Goal: Task Accomplishment & Management: Manage account settings

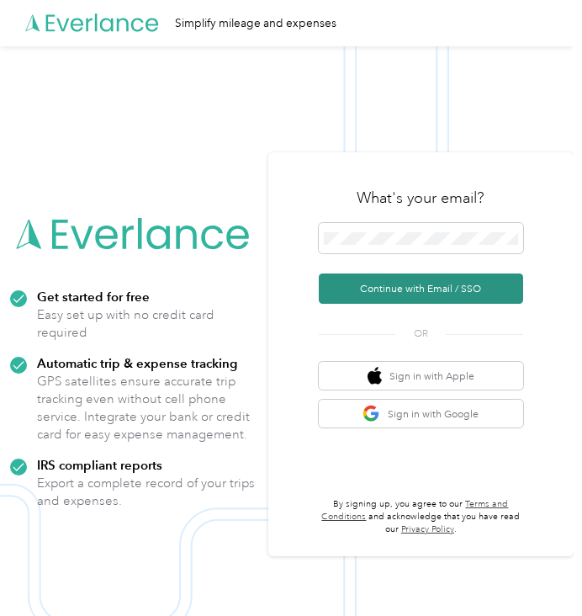
click at [476, 289] on button "Continue with Email / SSO" at bounding box center [421, 289] width 205 height 30
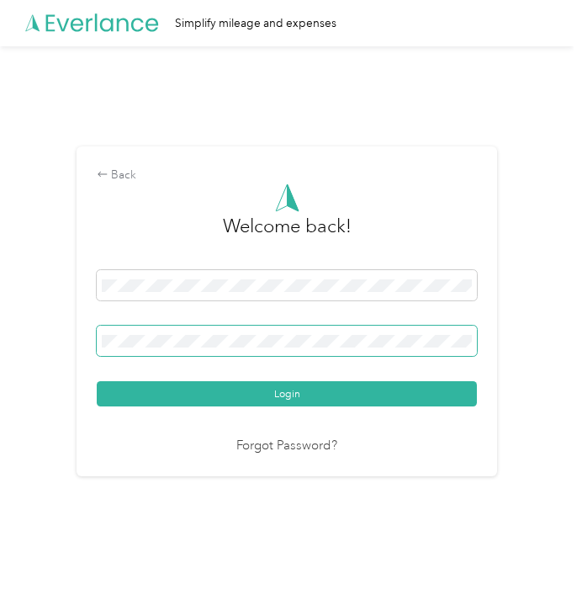
click at [97, 381] on button "Login" at bounding box center [287, 393] width 380 height 25
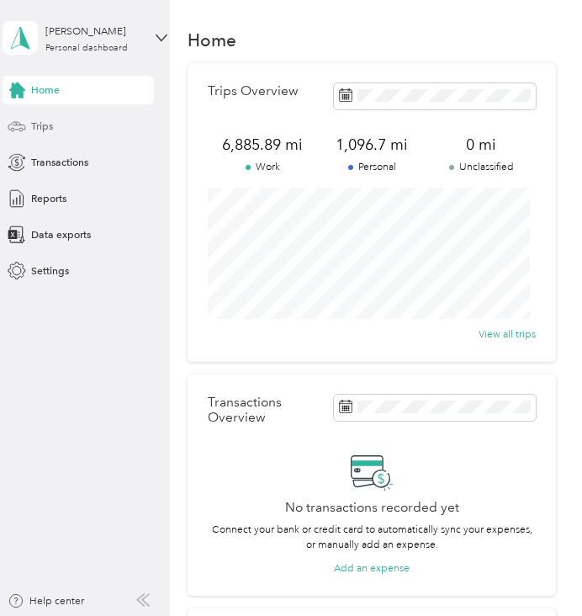
click at [75, 122] on div "Trips" at bounding box center [79, 126] width 152 height 29
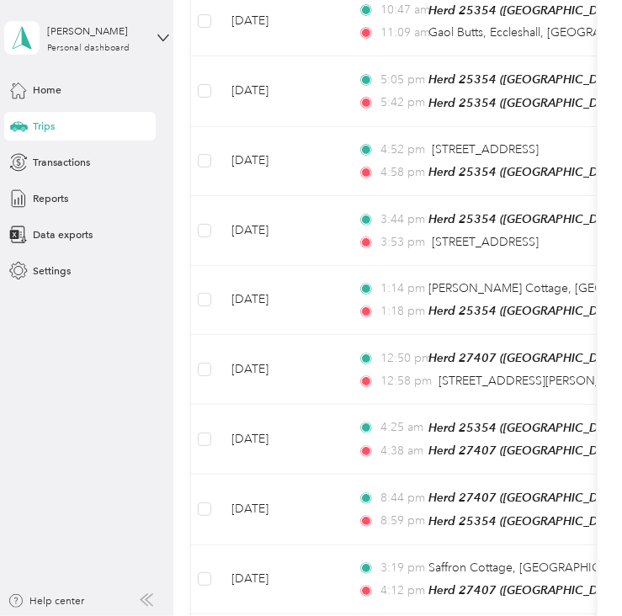
scroll to position [512, 0]
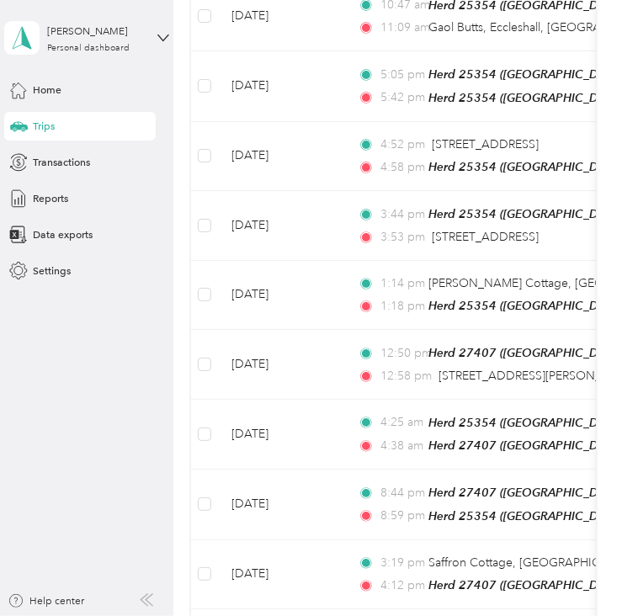
click at [148, 601] on icon at bounding box center [149, 600] width 7 height 12
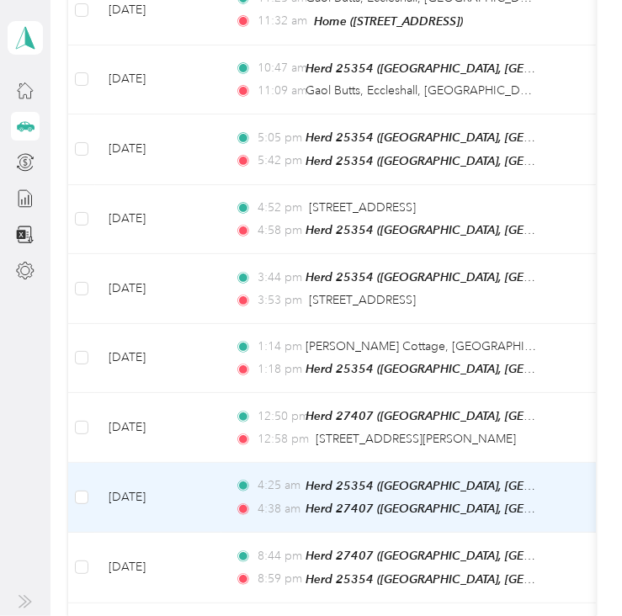
click at [395, 484] on div "4:25 am Herd 25354 ([GEOGRAPHIC_DATA], [GEOGRAPHIC_DATA], [GEOGRAPHIC_DATA], [G…" at bounding box center [386, 497] width 303 height 43
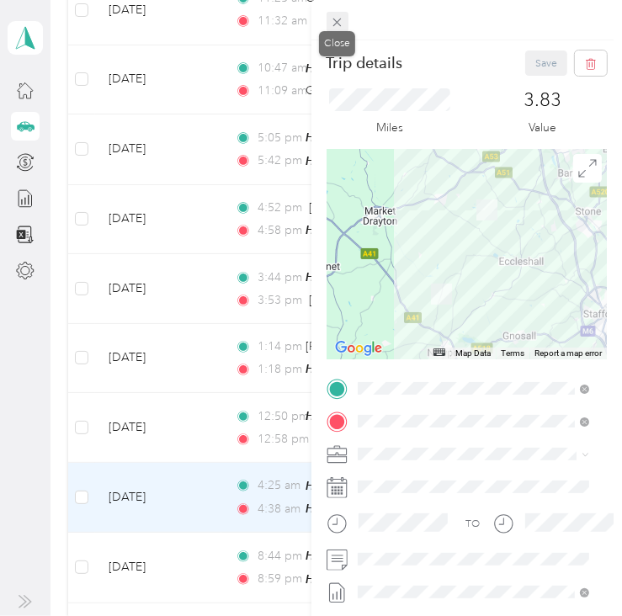
click at [333, 22] on icon at bounding box center [337, 22] width 14 height 14
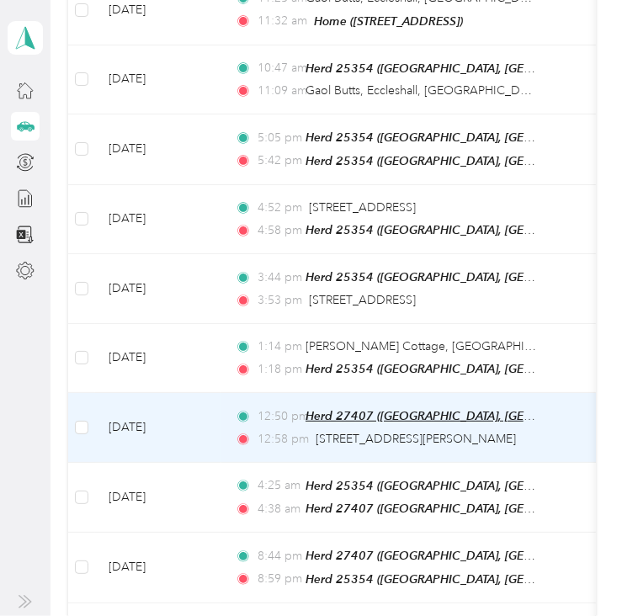
click at [346, 410] on span "Herd 27407 ([GEOGRAPHIC_DATA], [GEOGRAPHIC_DATA], [GEOGRAPHIC_DATA])" at bounding box center [528, 416] width 445 height 14
click at [175, 425] on td "[DATE]" at bounding box center [158, 428] width 126 height 70
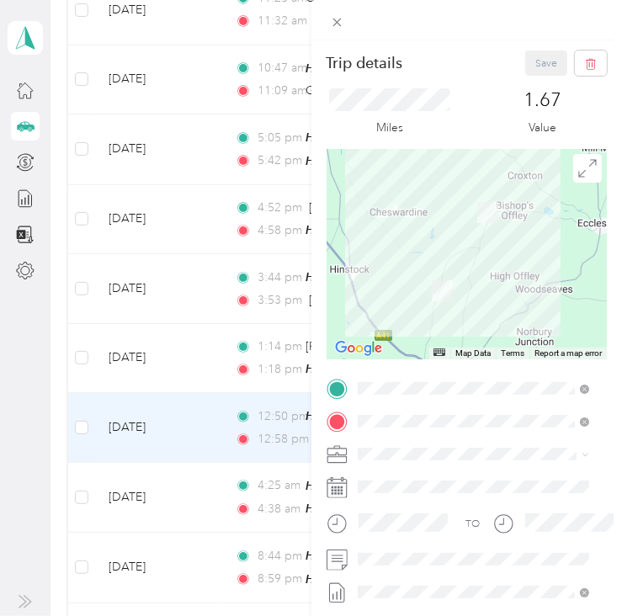
click at [192, 357] on div "Trip details Save This trip cannot be edited because it is either under review,…" at bounding box center [311, 308] width 622 height 616
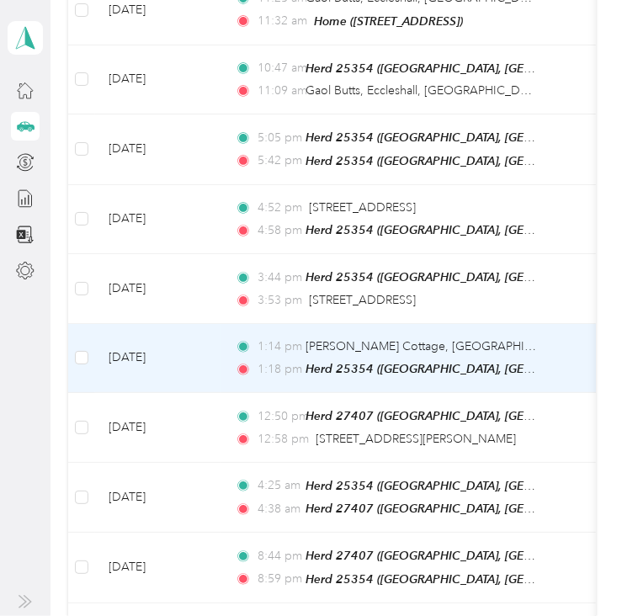
click at [192, 357] on td "[DATE]" at bounding box center [158, 359] width 126 height 70
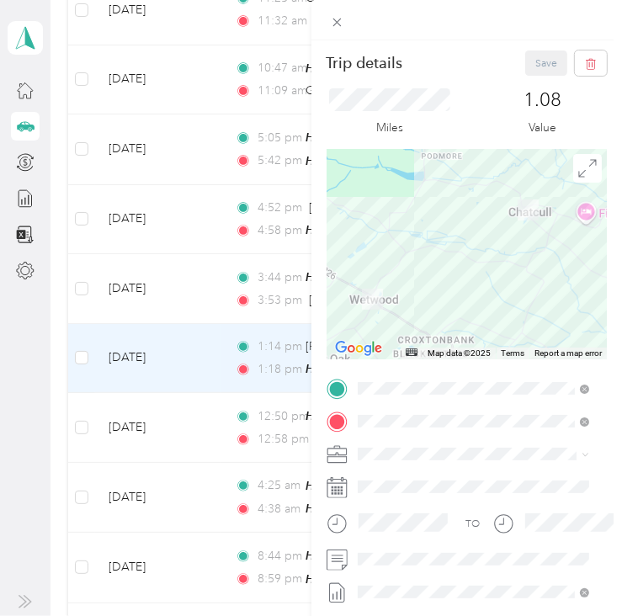
click at [199, 292] on div "Trip details Save This trip cannot be edited because it is either under review,…" at bounding box center [311, 308] width 622 height 616
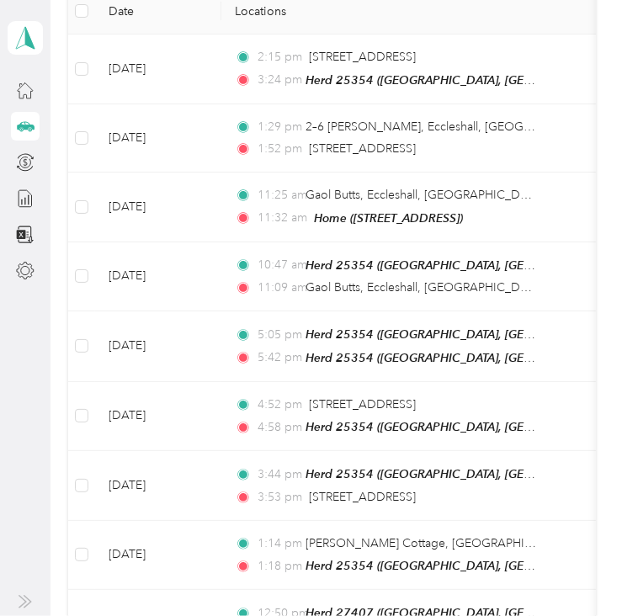
scroll to position [249, 0]
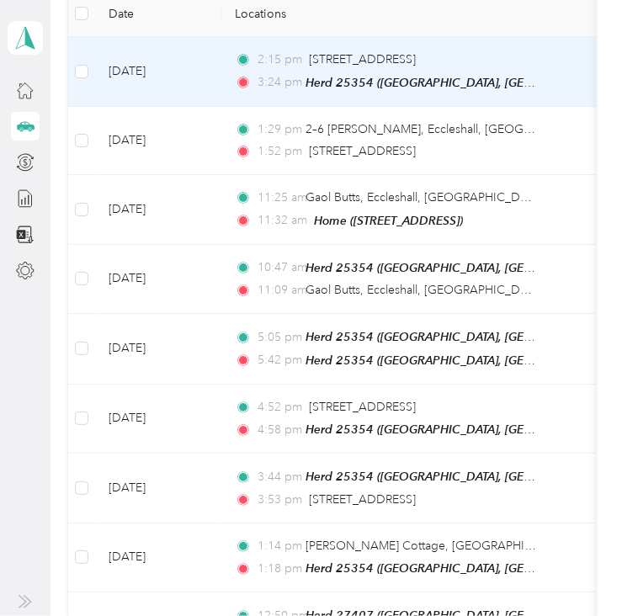
click at [199, 73] on td "[DATE]" at bounding box center [158, 72] width 126 height 70
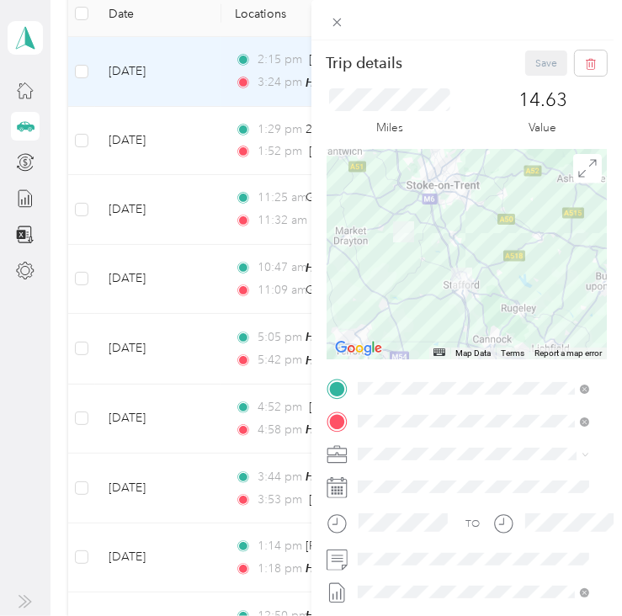
click at [174, 357] on div "Trip details Save This trip cannot be edited because it is either under review,…" at bounding box center [311, 308] width 622 height 616
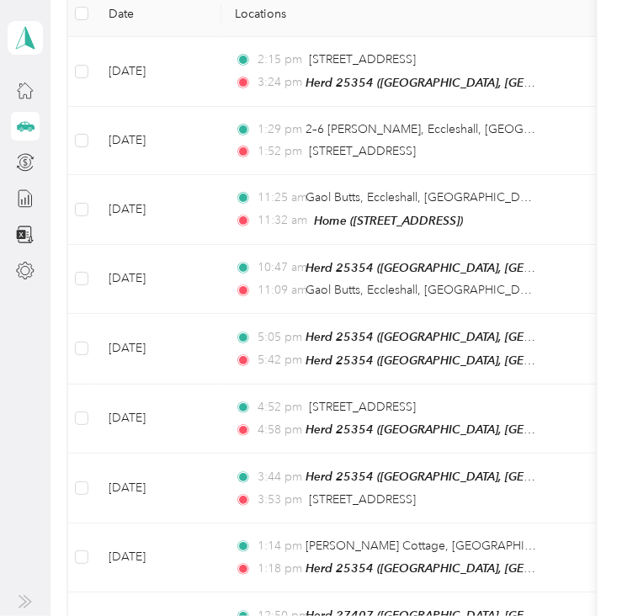
scroll to position [788, 0]
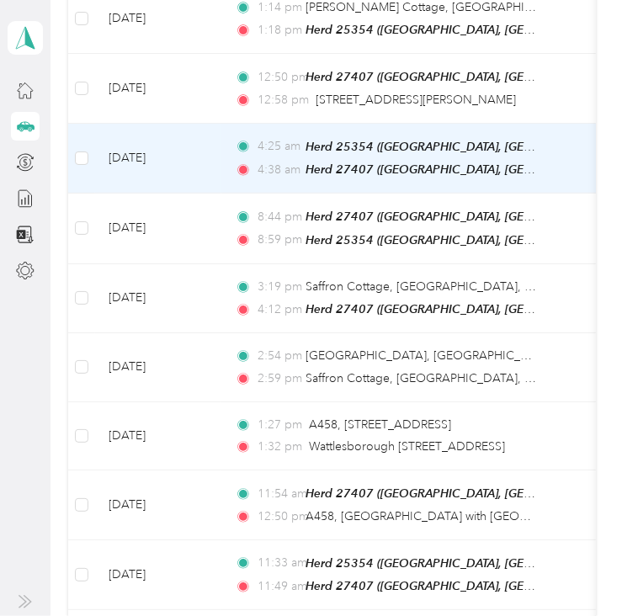
click at [195, 163] on td "[DATE]" at bounding box center [158, 159] width 126 height 71
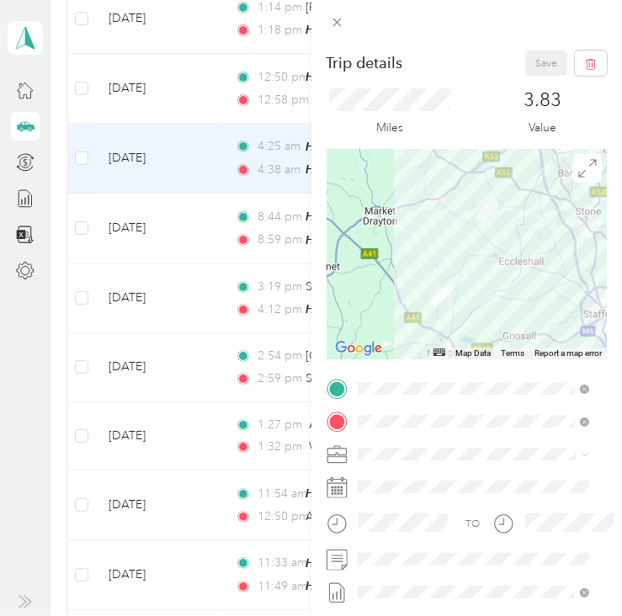
click at [196, 218] on div "Trip details Save This trip cannot be edited because it is either under review,…" at bounding box center [311, 308] width 622 height 616
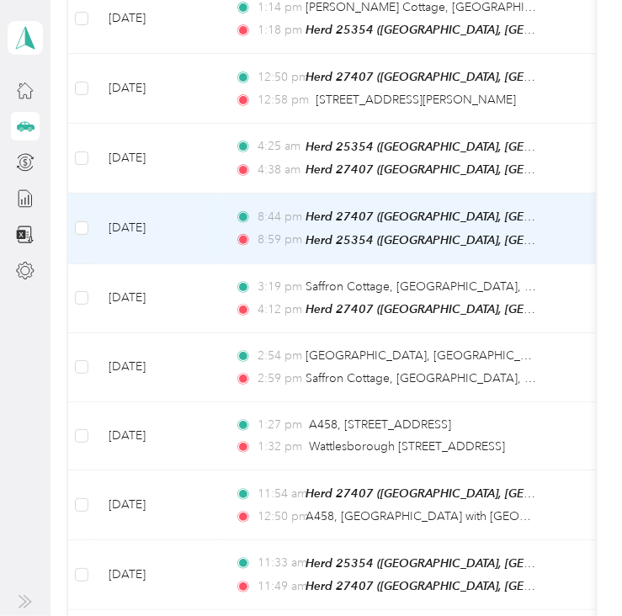
click at [196, 218] on td "[DATE]" at bounding box center [158, 229] width 126 height 71
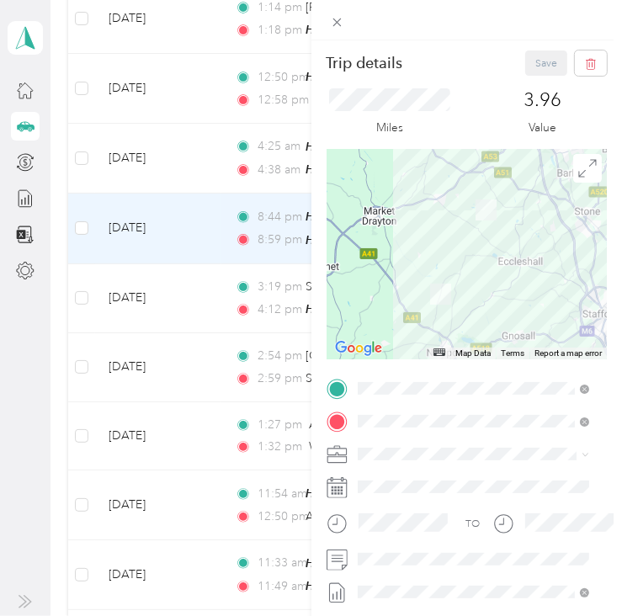
click at [192, 280] on div "Trip details Save This trip cannot be edited because it is either under review,…" at bounding box center [311, 308] width 622 height 616
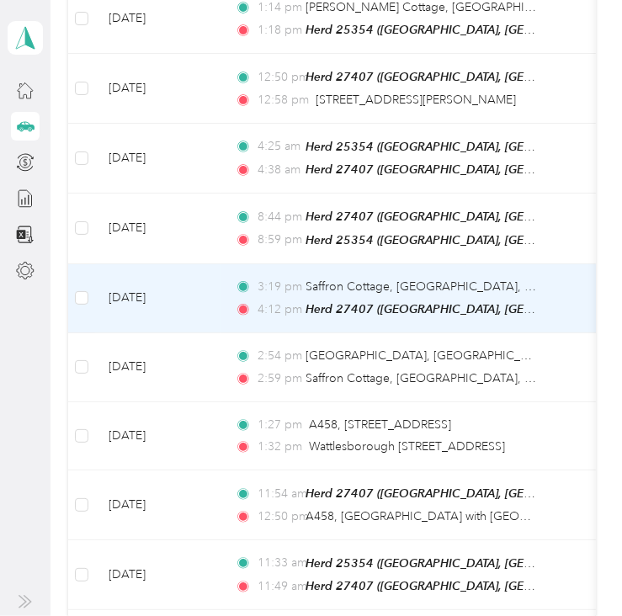
click at [192, 280] on td "[DATE]" at bounding box center [158, 299] width 126 height 70
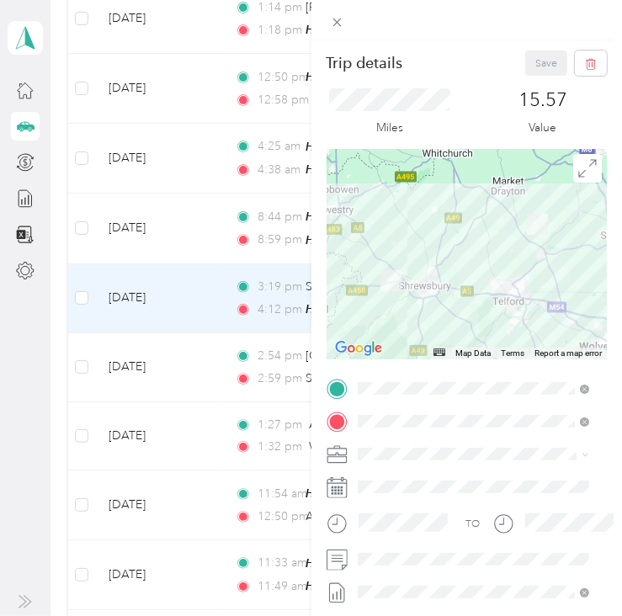
click at [188, 358] on div "Trip details Save This trip cannot be edited because it is either under review,…" at bounding box center [311, 308] width 622 height 616
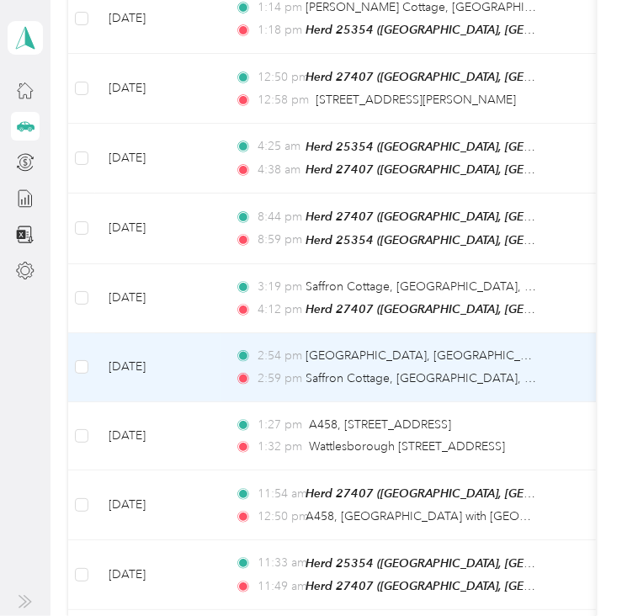
click at [188, 358] on td "[DATE]" at bounding box center [158, 367] width 126 height 69
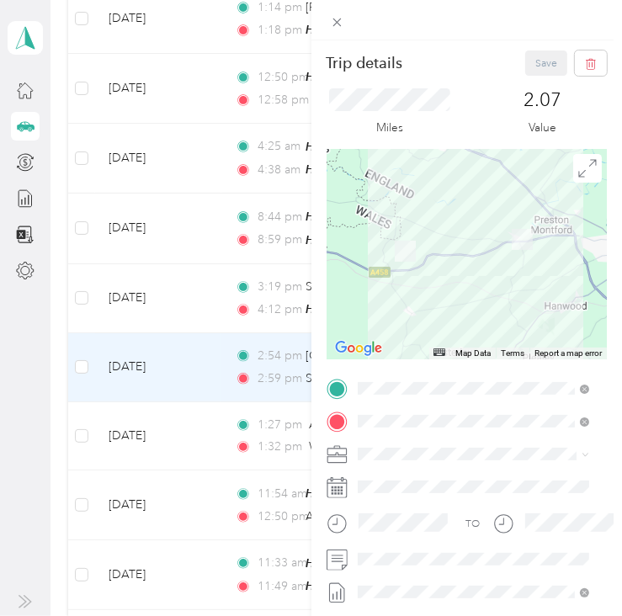
click at [202, 416] on div "Trip details Save This trip cannot be edited because it is either under review,…" at bounding box center [311, 308] width 622 height 616
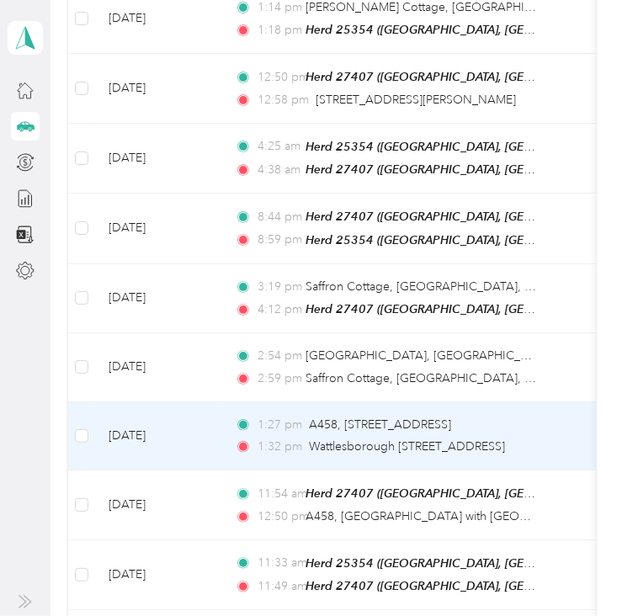
click at [202, 416] on td "[DATE]" at bounding box center [158, 436] width 126 height 69
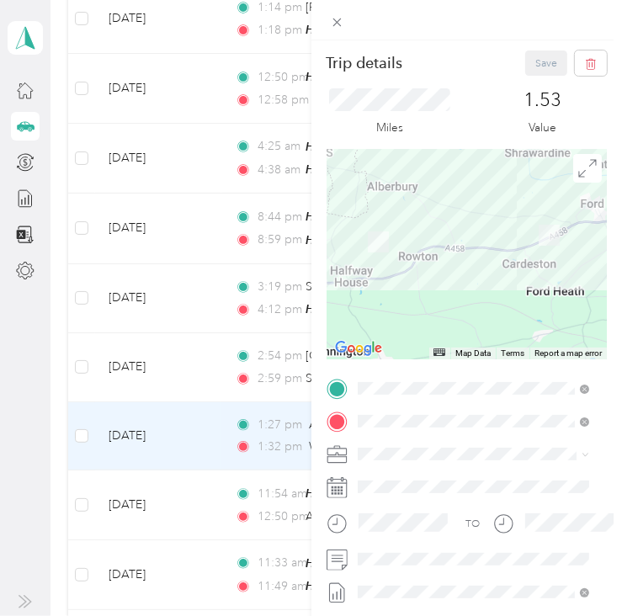
click at [201, 497] on div "Trip details Save This trip cannot be edited because it is either under review,…" at bounding box center [311, 308] width 622 height 616
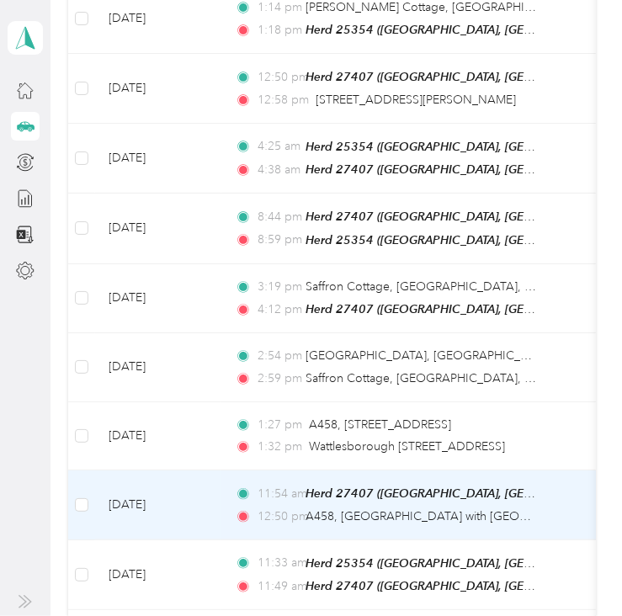
click at [201, 497] on td "[DATE]" at bounding box center [158, 506] width 126 height 70
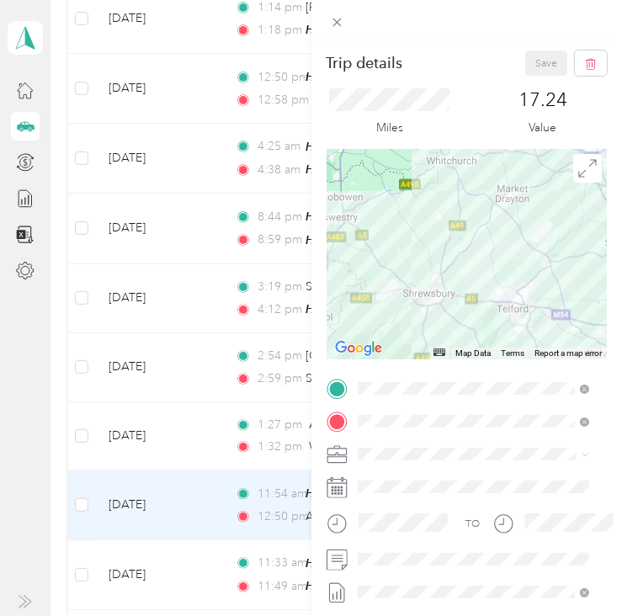
click at [199, 565] on div "Trip details Save This trip cannot be edited because it is either under review,…" at bounding box center [311, 308] width 622 height 616
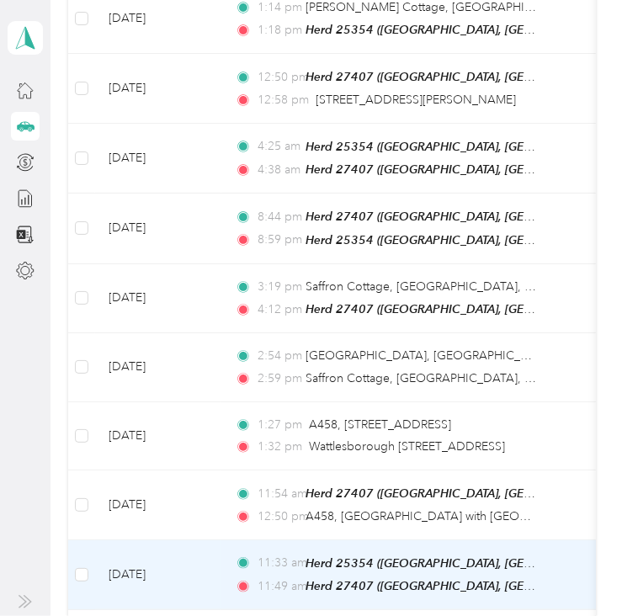
click at [199, 565] on td "[DATE]" at bounding box center [158, 575] width 126 height 71
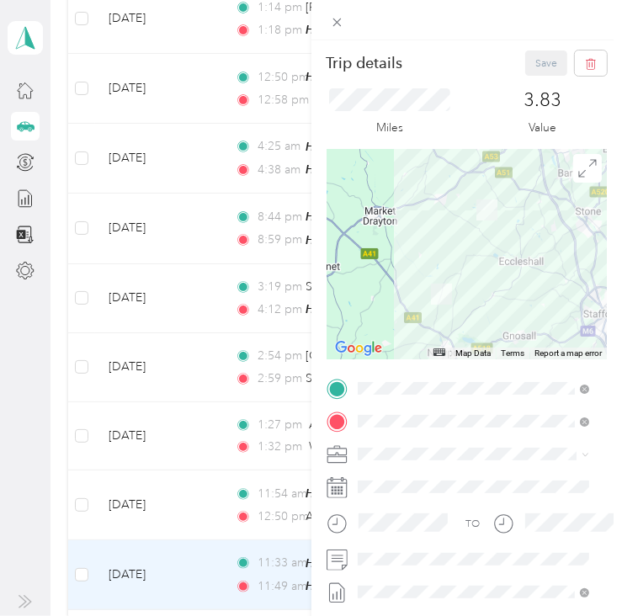
click at [51, 523] on div "Trip details Save This trip cannot be edited because it is either under review,…" at bounding box center [311, 308] width 622 height 616
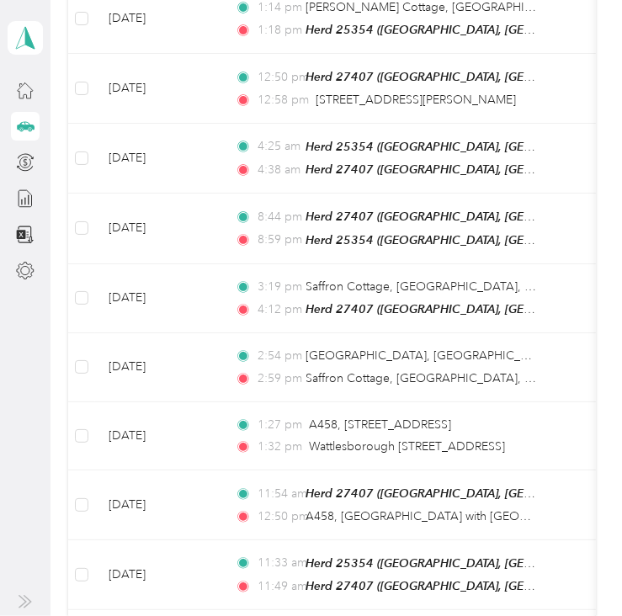
scroll to position [1327, 0]
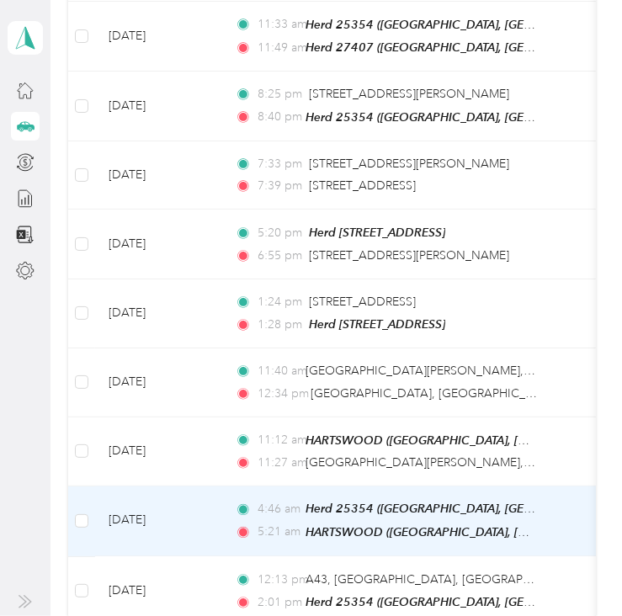
click at [109, 512] on td "[DATE]" at bounding box center [158, 522] width 126 height 71
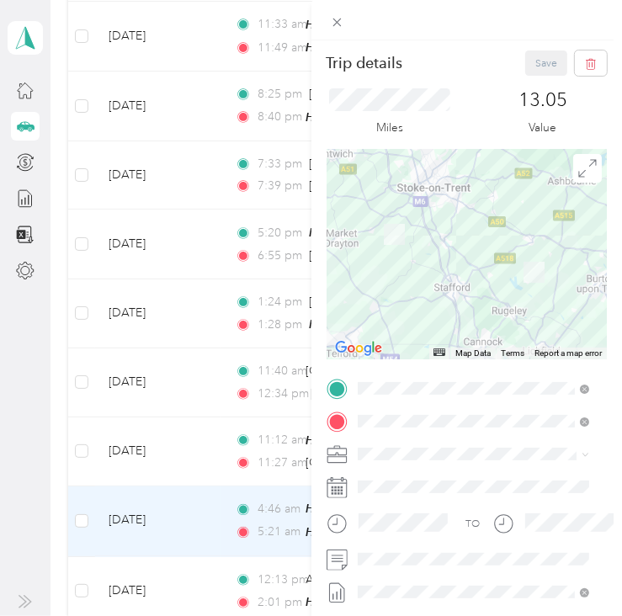
click at [173, 444] on div "Trip details Save This trip cannot be edited because it is either under review,…" at bounding box center [311, 308] width 622 height 616
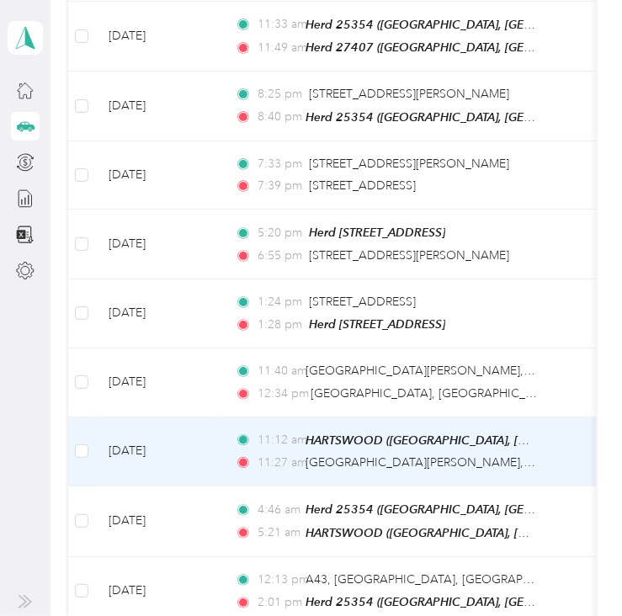
click at [173, 444] on td "[DATE]" at bounding box center [158, 453] width 126 height 70
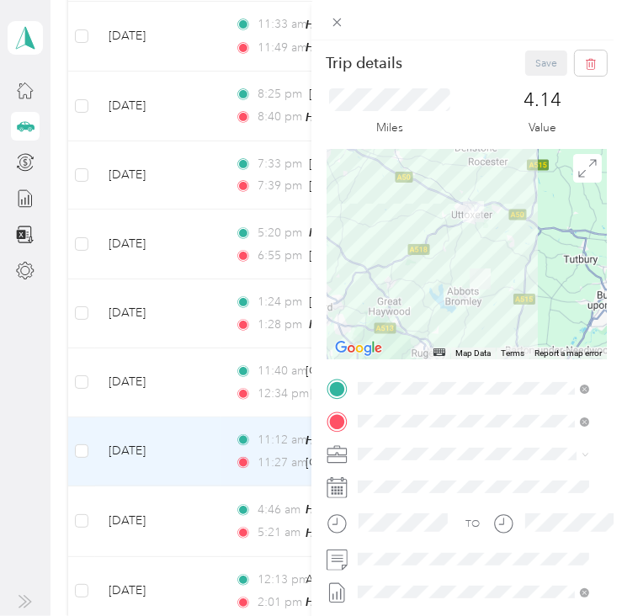
click at [197, 361] on div "Trip details Save This trip cannot be edited because it is either under review,…" at bounding box center [311, 308] width 622 height 616
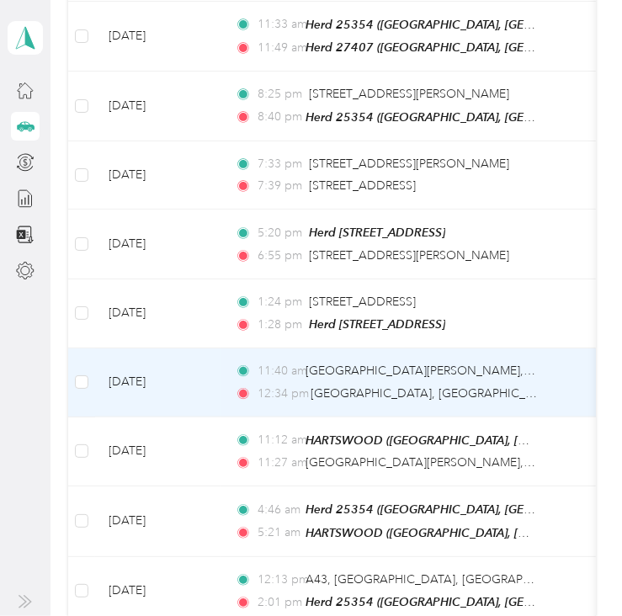
click at [197, 361] on td "[DATE]" at bounding box center [158, 382] width 126 height 69
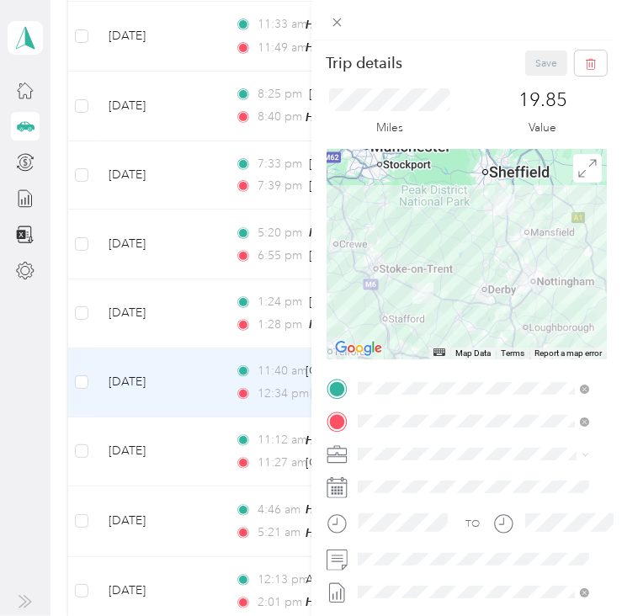
click at [196, 304] on div "Trip details Save This trip cannot be edited because it is either under review,…" at bounding box center [311, 308] width 622 height 616
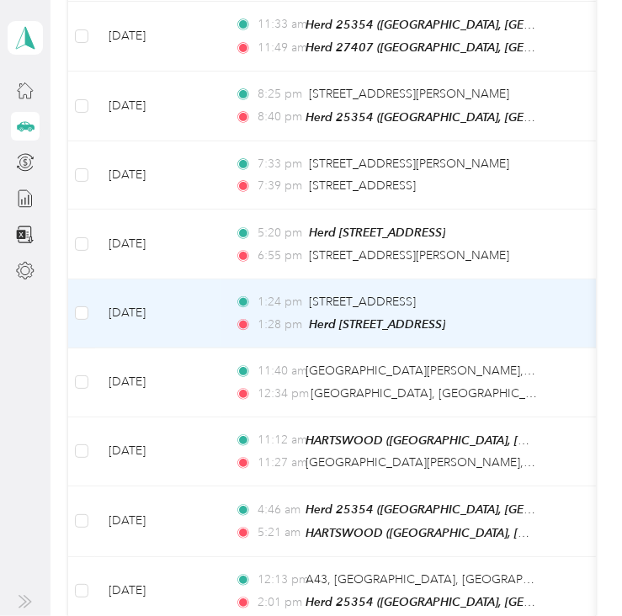
click at [196, 304] on td "[DATE]" at bounding box center [158, 314] width 126 height 70
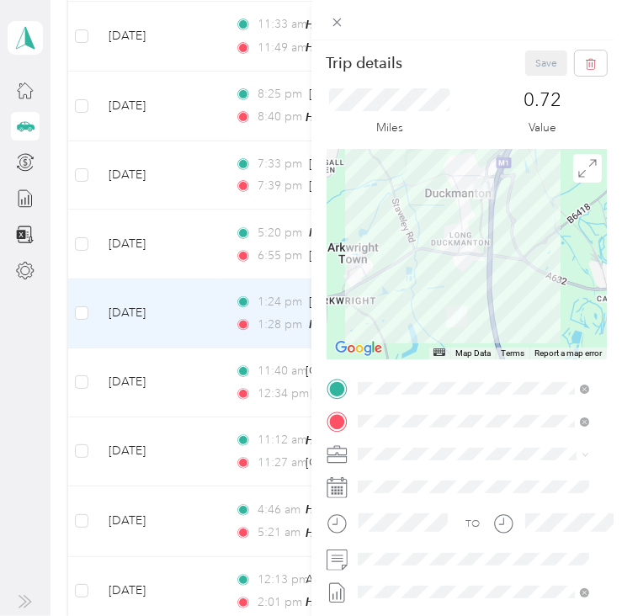
click at [187, 229] on div "Trip details Save This trip cannot be edited because it is either under review,…" at bounding box center [311, 308] width 622 height 616
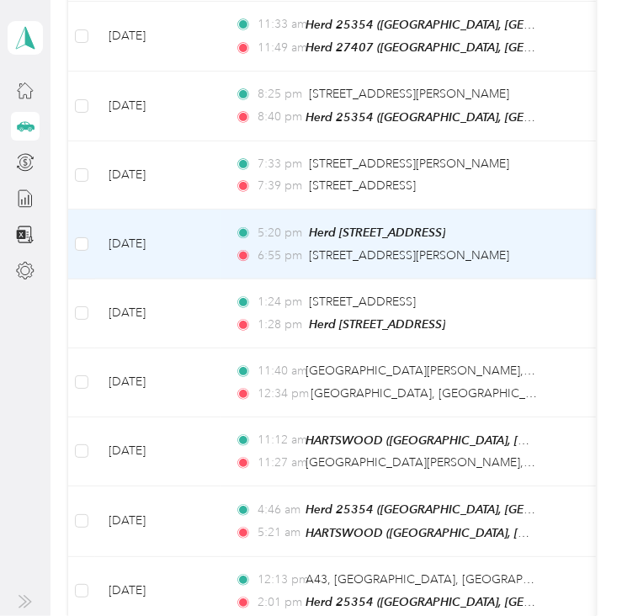
click at [187, 229] on td "[DATE]" at bounding box center [158, 245] width 126 height 70
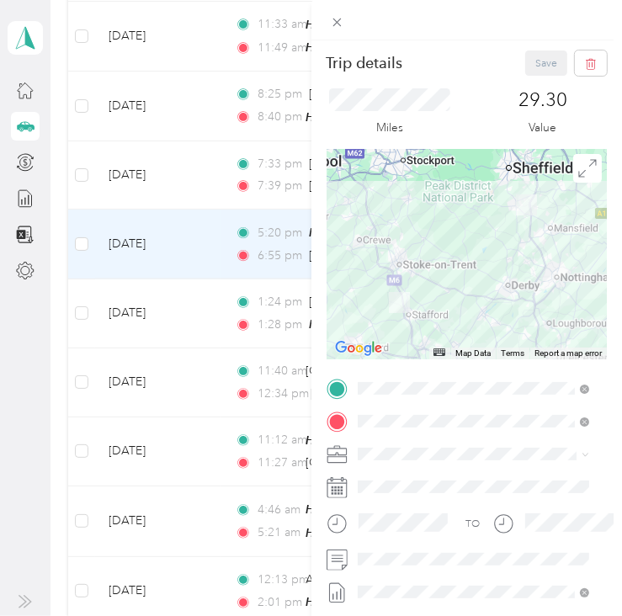
click at [185, 156] on div "Trip details Save This trip cannot be edited because it is either under review,…" at bounding box center [311, 308] width 622 height 616
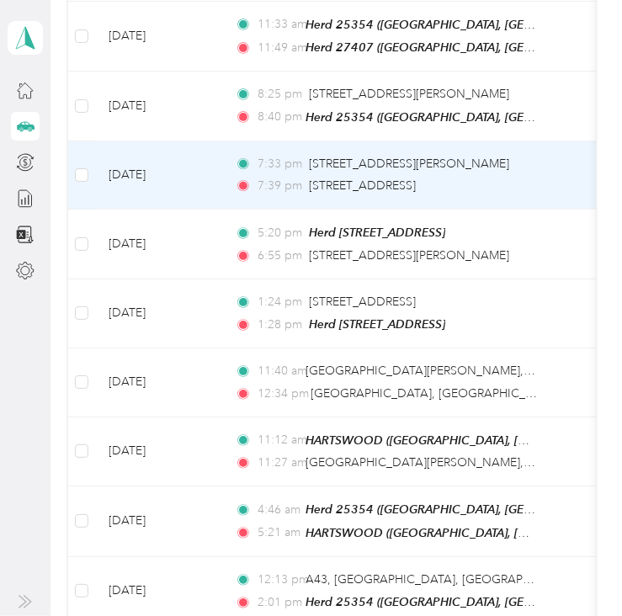
click at [209, 156] on td "[DATE]" at bounding box center [158, 175] width 126 height 69
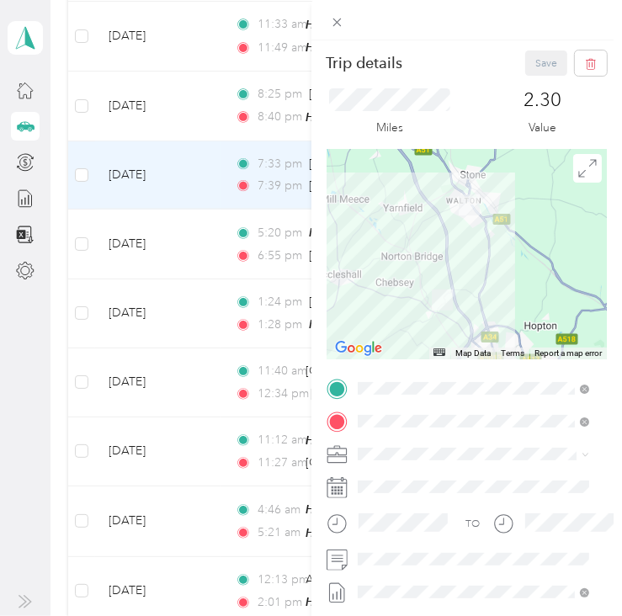
click at [206, 104] on div "Trip details Save This trip cannot be edited because it is either under review,…" at bounding box center [311, 308] width 622 height 616
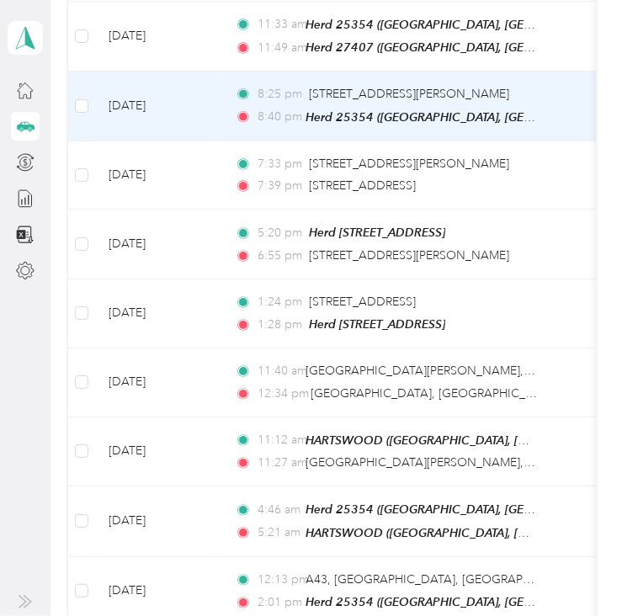
click at [206, 104] on td "[DATE]" at bounding box center [158, 107] width 126 height 70
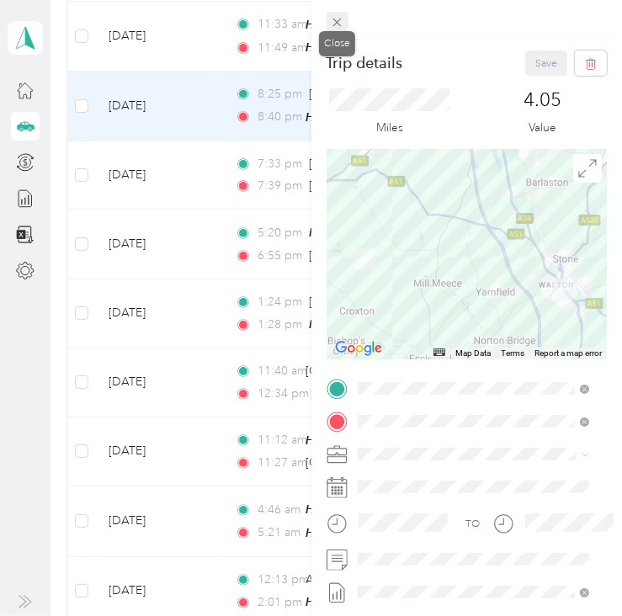
click at [337, 24] on icon at bounding box center [337, 22] width 14 height 14
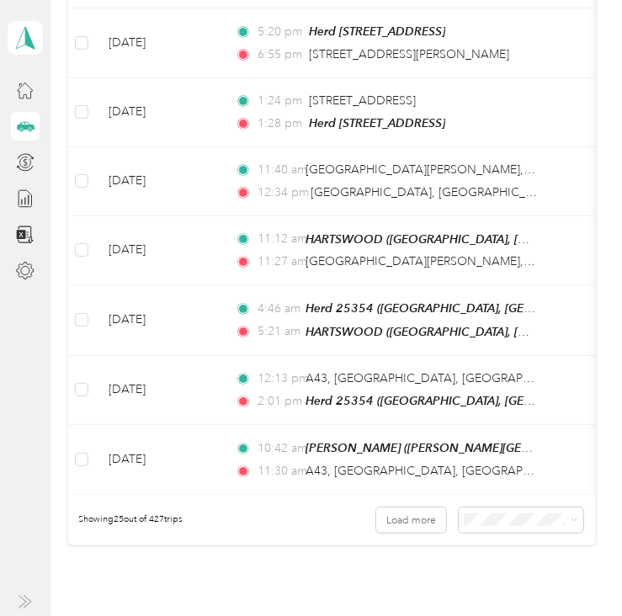
scroll to position [1643, 0]
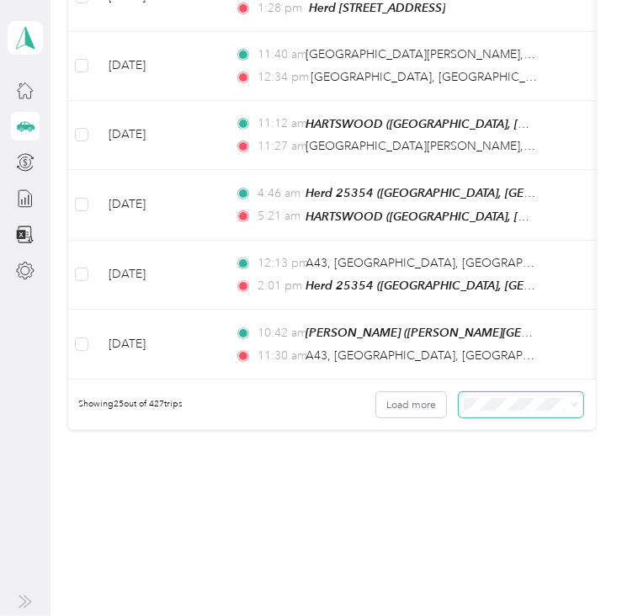
click at [571, 401] on icon at bounding box center [575, 405] width 8 height 8
click at [497, 444] on li "50 per load" at bounding box center [517, 438] width 125 height 25
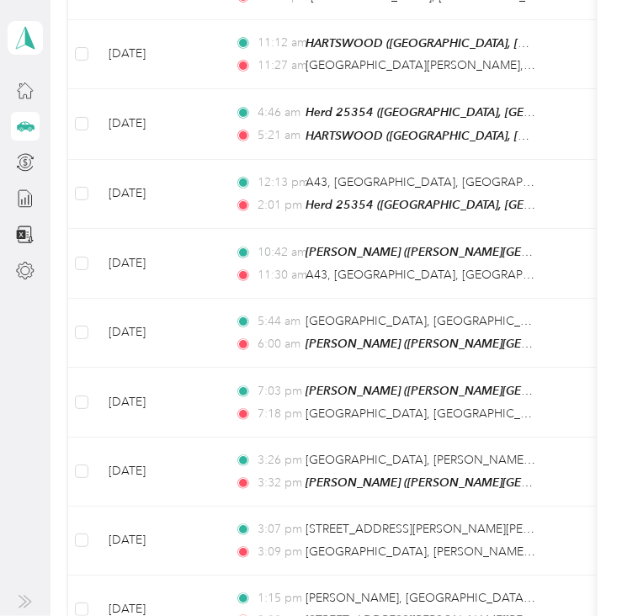
scroll to position [1710, 0]
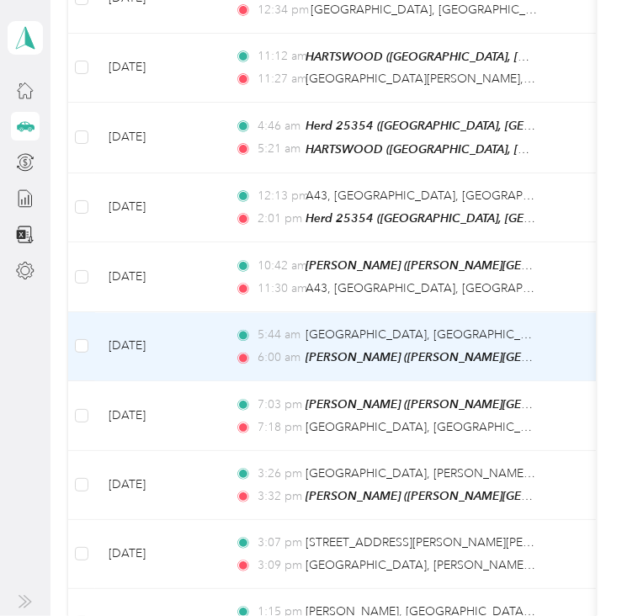
click at [195, 338] on td "[DATE]" at bounding box center [158, 347] width 126 height 70
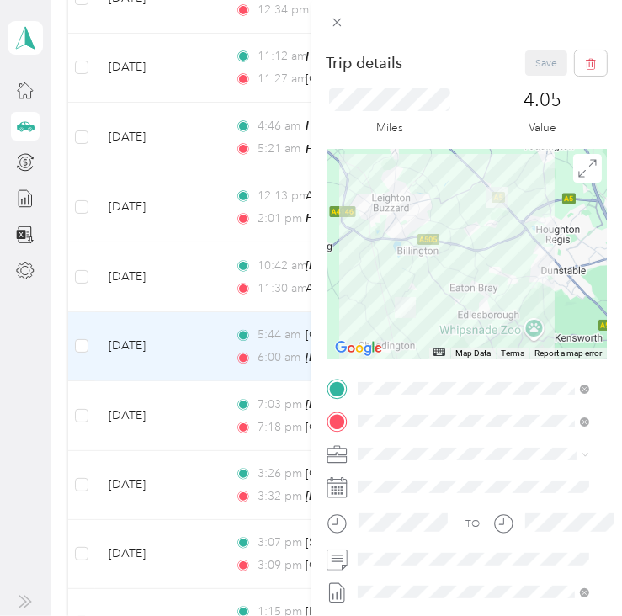
click at [197, 257] on div "Trip details Save This trip cannot be edited because it is either under review,…" at bounding box center [311, 308] width 622 height 616
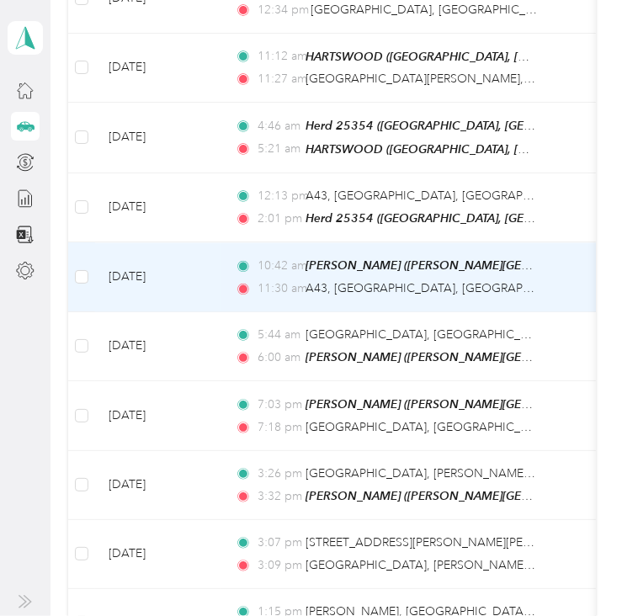
click at [197, 257] on td "[DATE]" at bounding box center [158, 277] width 126 height 70
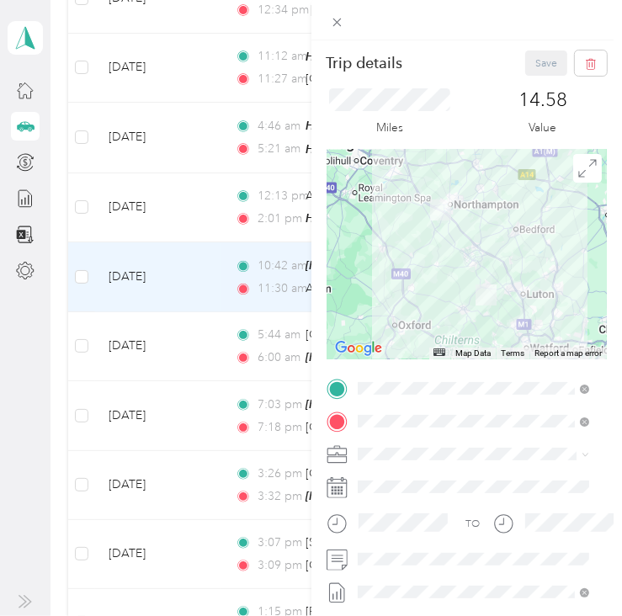
click at [193, 198] on div "Trip details Save This trip cannot be edited because it is either under review,…" at bounding box center [311, 308] width 622 height 616
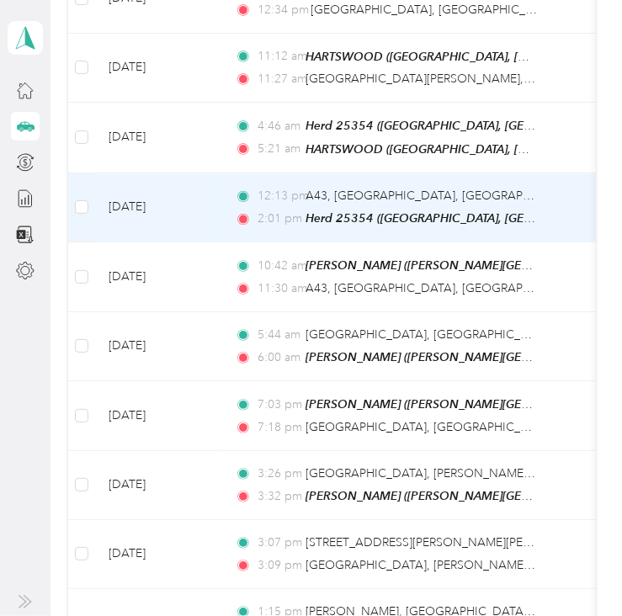
click at [193, 198] on td "[DATE]" at bounding box center [158, 208] width 126 height 70
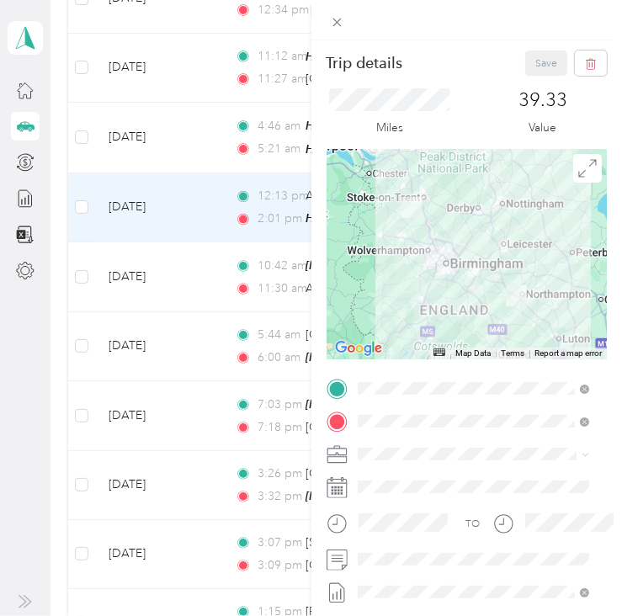
click at [180, 335] on div "Trip details Save This trip cannot be edited because it is either under review,…" at bounding box center [311, 308] width 622 height 616
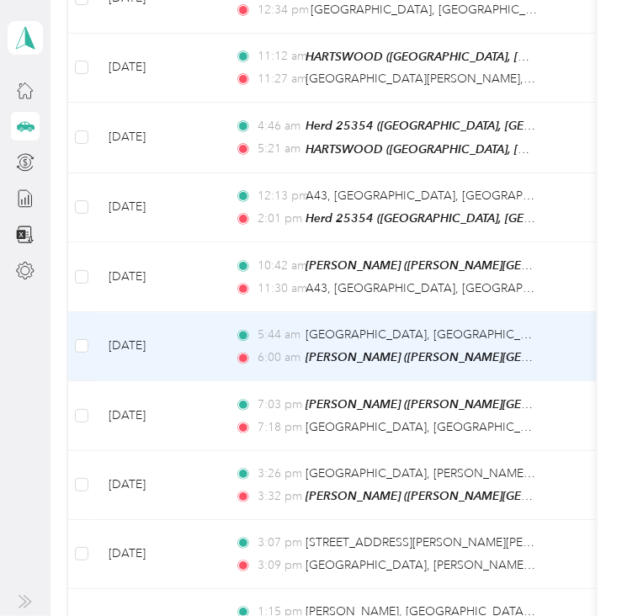
click at [180, 335] on td "[DATE]" at bounding box center [158, 347] width 126 height 70
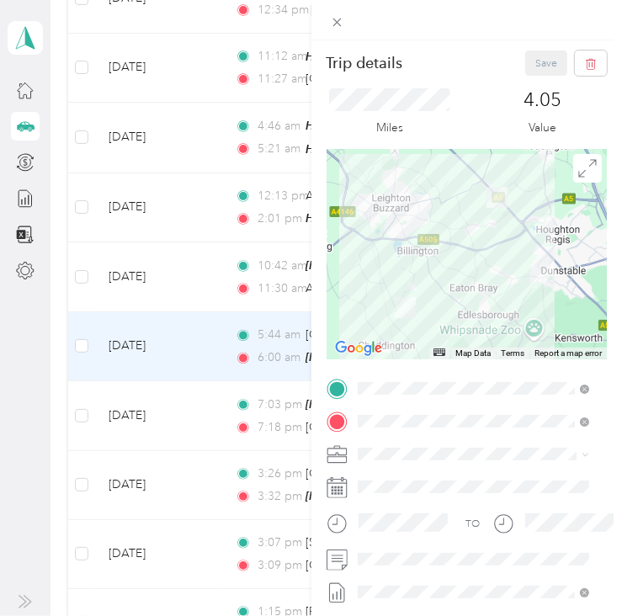
click at [184, 556] on div "Trip details Save This trip cannot be edited because it is either under review,…" at bounding box center [311, 308] width 622 height 616
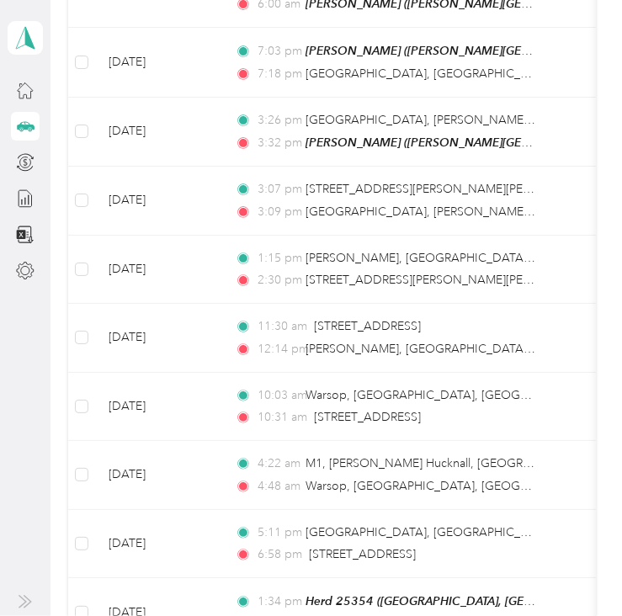
scroll to position [2067, 0]
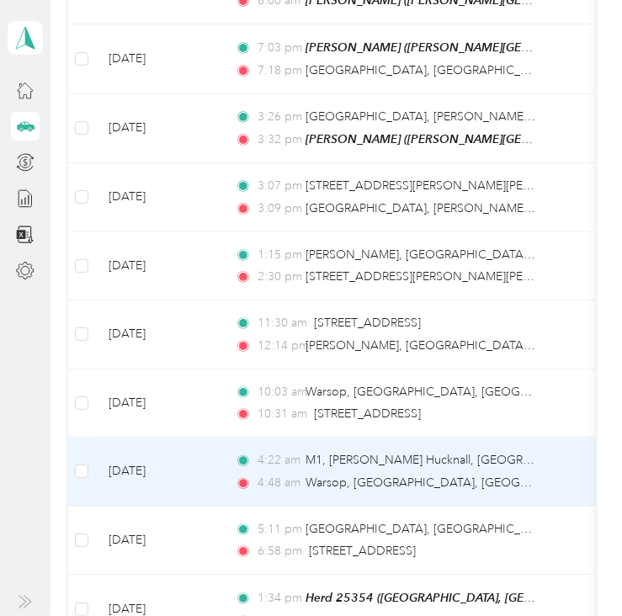
click at [151, 450] on td "[DATE]" at bounding box center [158, 472] width 126 height 69
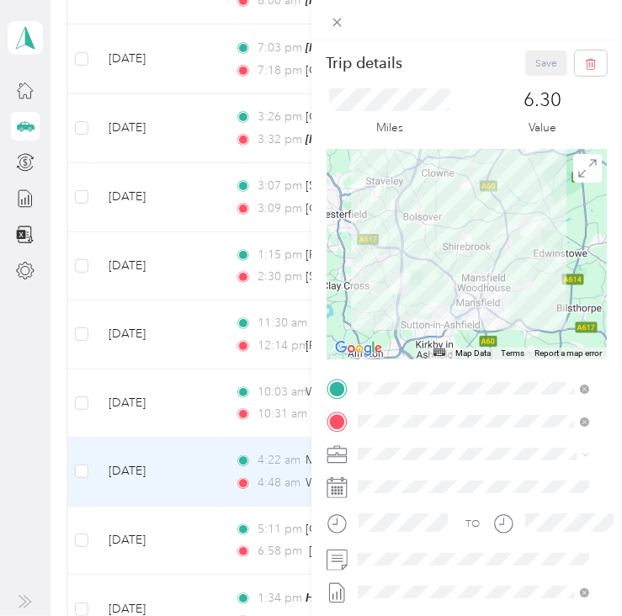
click at [157, 383] on div "Trip details Save This trip cannot be edited because it is either under review,…" at bounding box center [311, 308] width 622 height 616
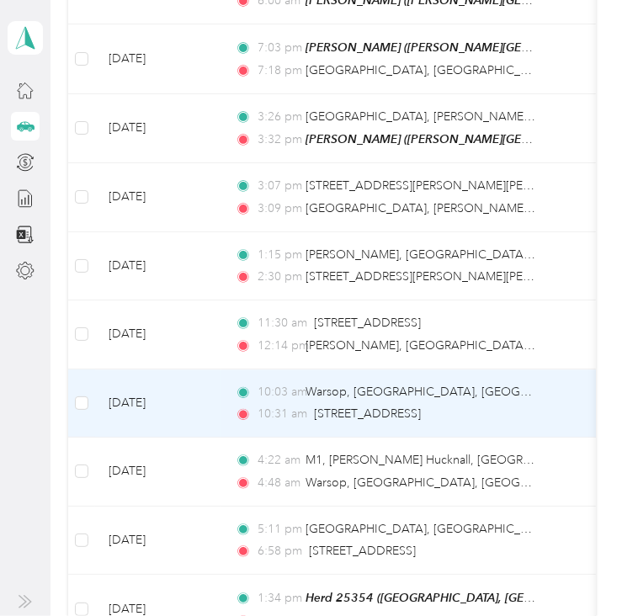
click at [157, 383] on td "[DATE]" at bounding box center [158, 404] width 126 height 69
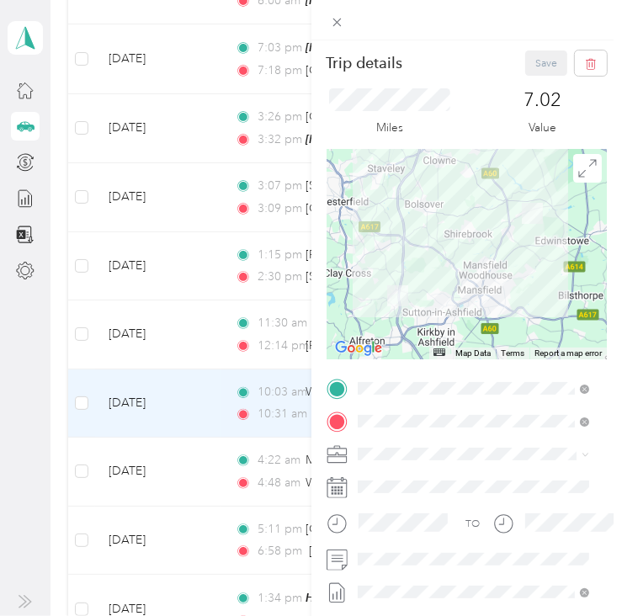
click at [155, 309] on div "Trip details Save This trip cannot be edited because it is either under review,…" at bounding box center [311, 308] width 622 height 616
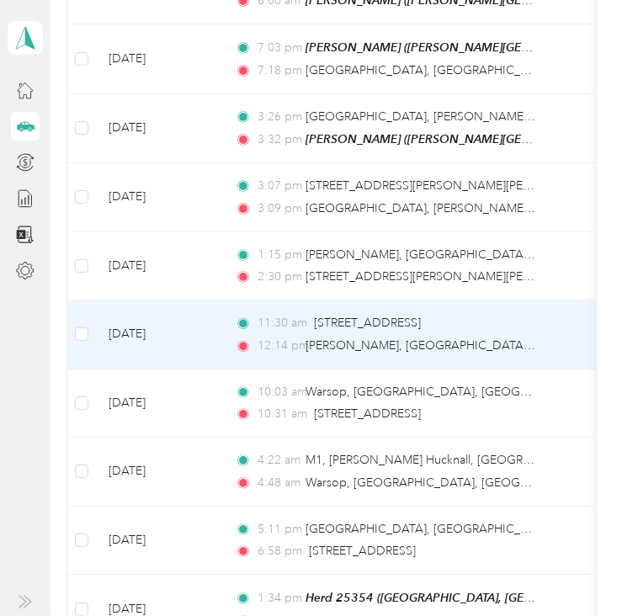
click at [155, 309] on td "[DATE]" at bounding box center [158, 335] width 126 height 69
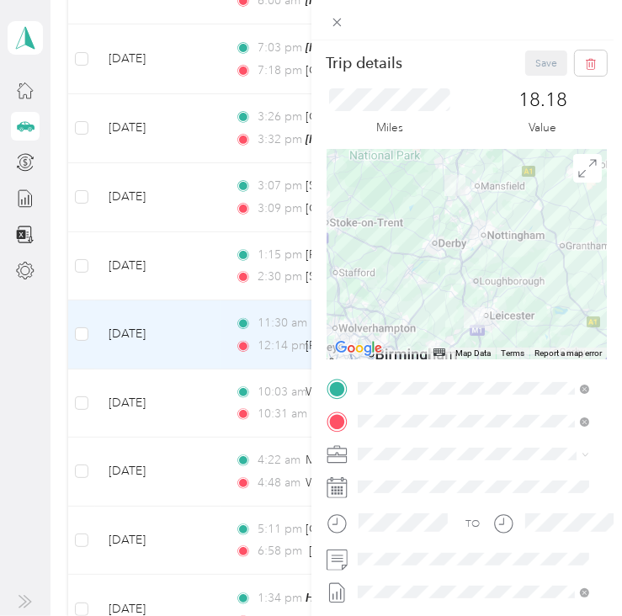
click at [160, 242] on div "Trip details Save This trip cannot be edited because it is either under review,…" at bounding box center [311, 308] width 622 height 616
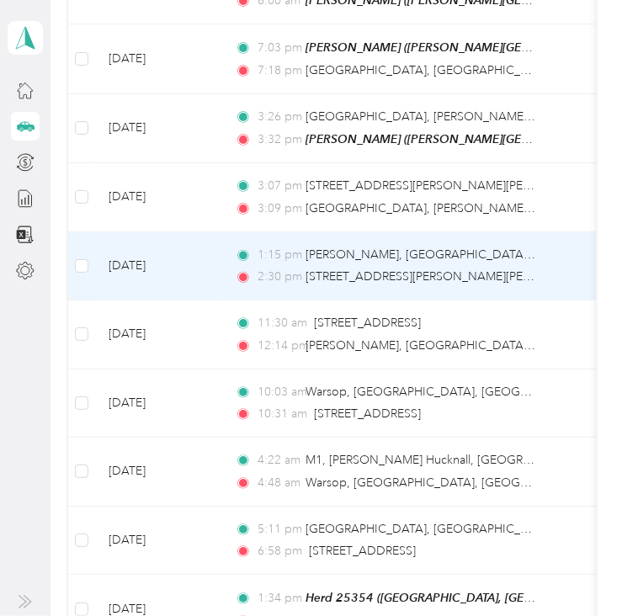
click at [160, 242] on td "[DATE]" at bounding box center [158, 266] width 126 height 69
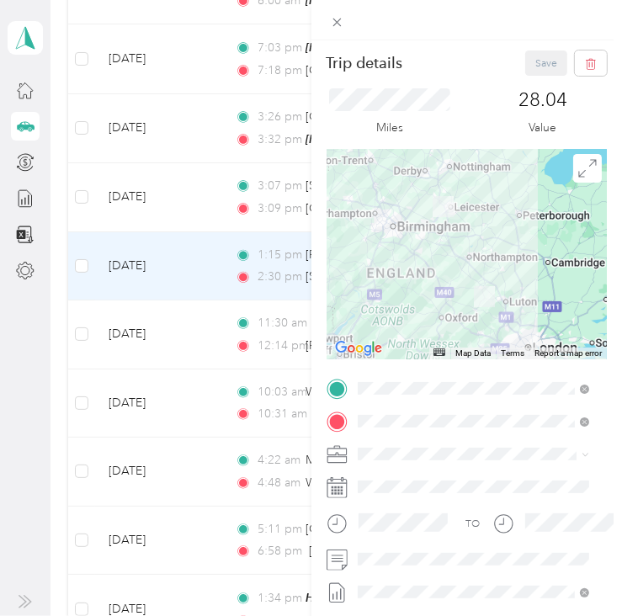
click at [178, 166] on div "Trip details Save This trip cannot be edited because it is either under review,…" at bounding box center [311, 308] width 622 height 616
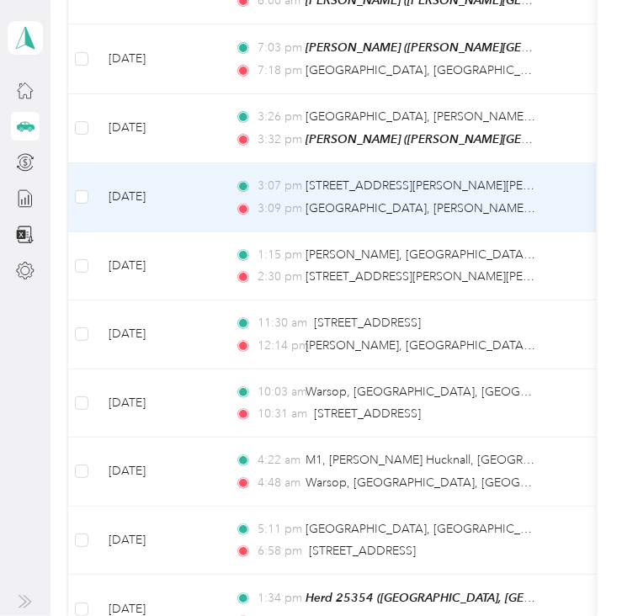
click at [178, 166] on td "[DATE]" at bounding box center [158, 197] width 126 height 69
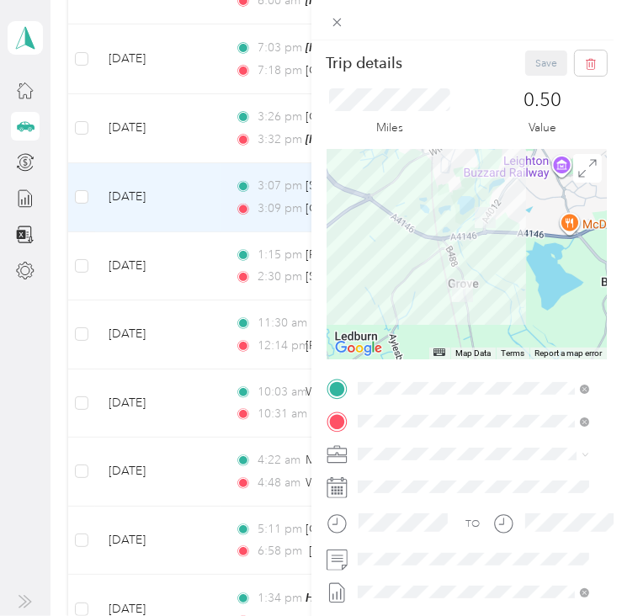
click at [177, 117] on div "Trip details Save This trip cannot be edited because it is either under review,…" at bounding box center [311, 308] width 622 height 616
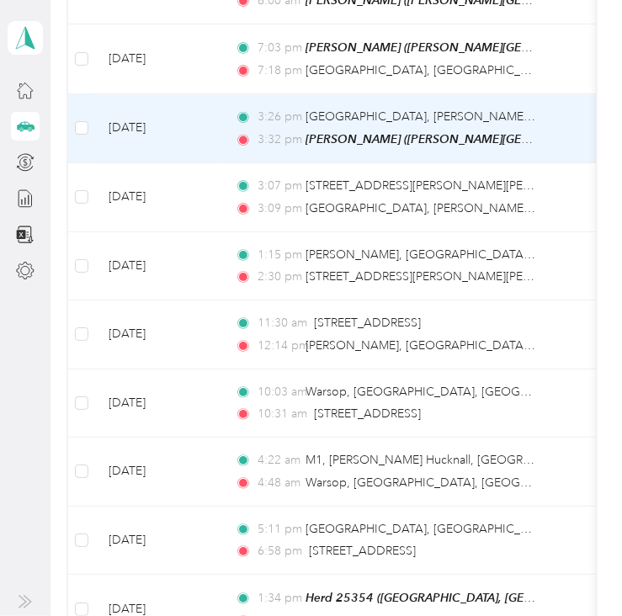
click at [177, 117] on td "[DATE]" at bounding box center [158, 129] width 126 height 70
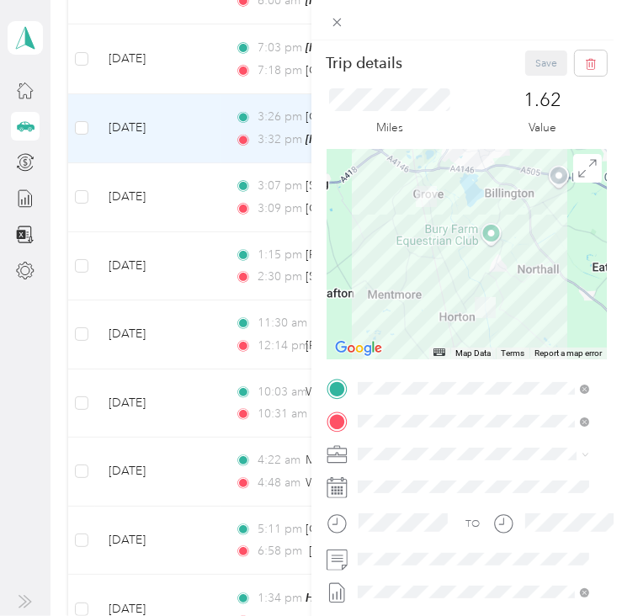
click at [180, 29] on div "Trip details Save This trip cannot be edited because it is either under review,…" at bounding box center [311, 308] width 622 height 616
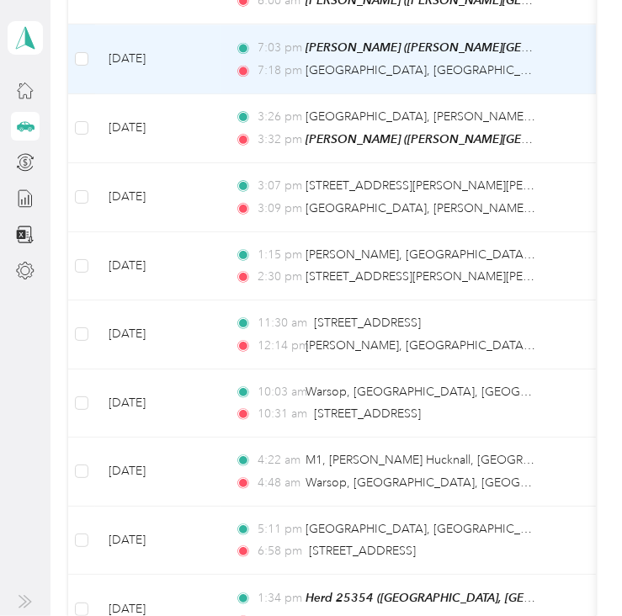
click at [180, 29] on td "[DATE]" at bounding box center [158, 59] width 126 height 70
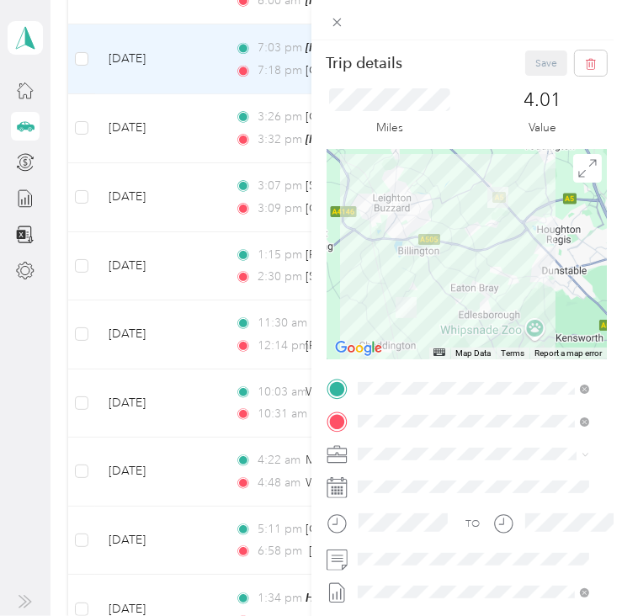
click at [29, 393] on div "Trip details Save This trip cannot be edited because it is either under review,…" at bounding box center [311, 308] width 622 height 616
